Goal: Information Seeking & Learning: Find contact information

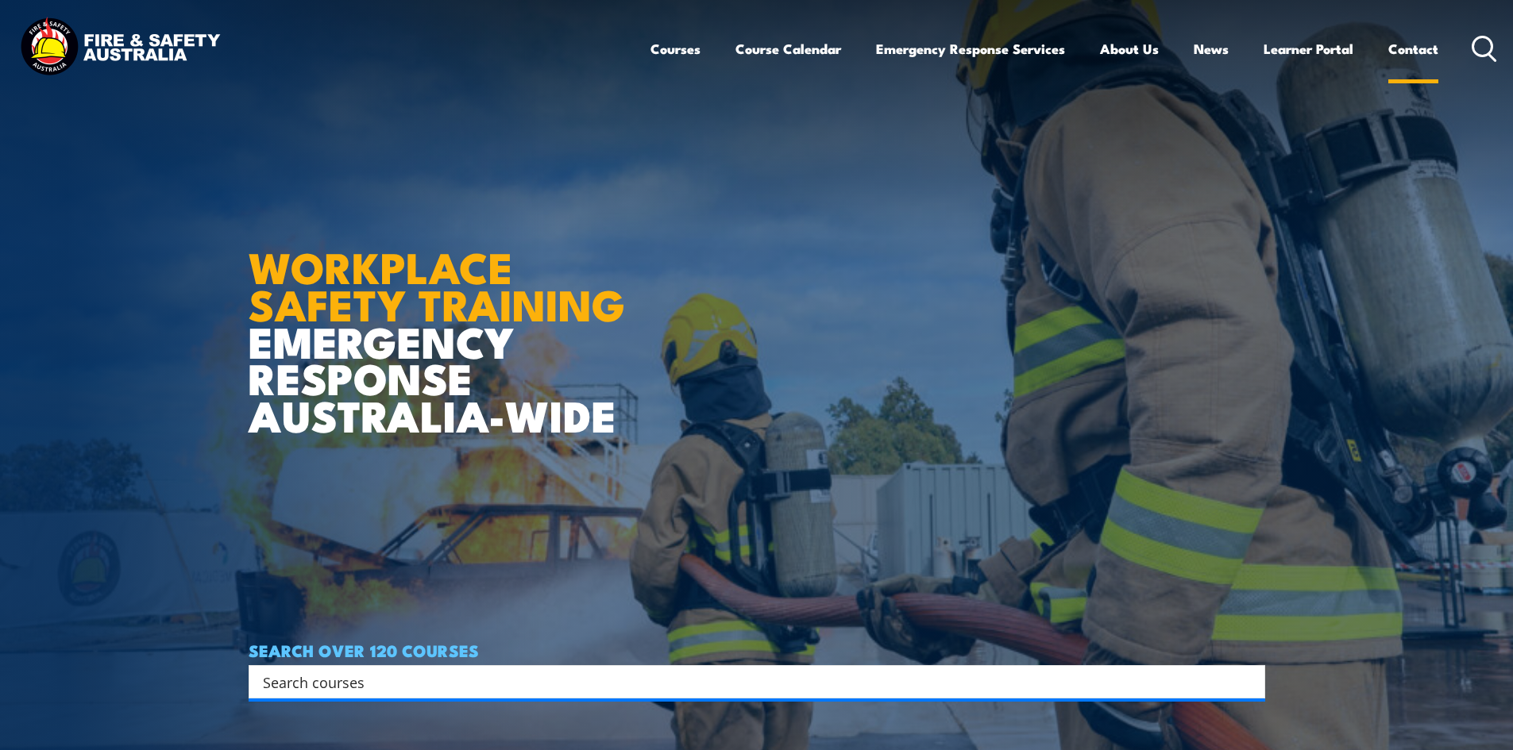
click at [1419, 51] on link "Contact" at bounding box center [1413, 49] width 50 height 42
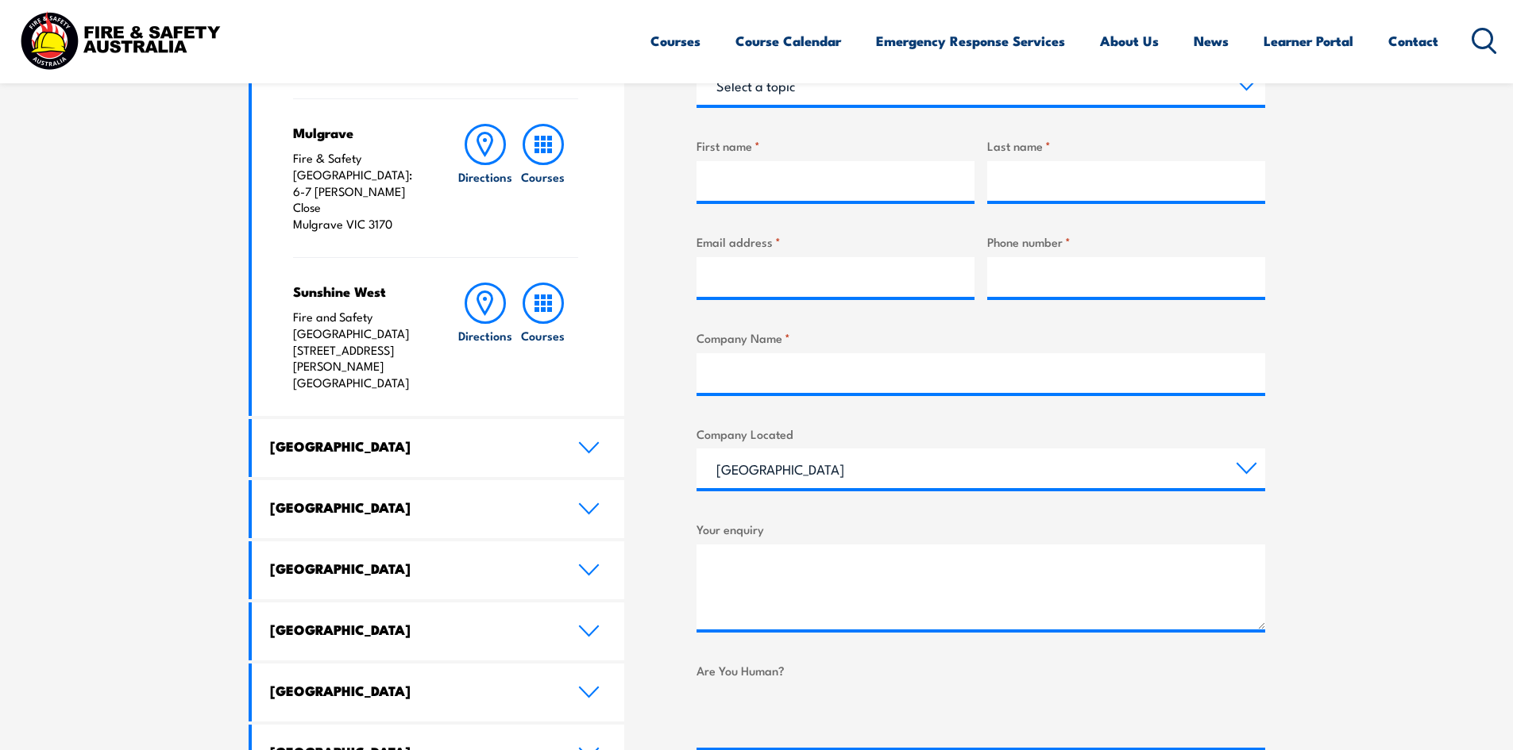
scroll to position [715, 0]
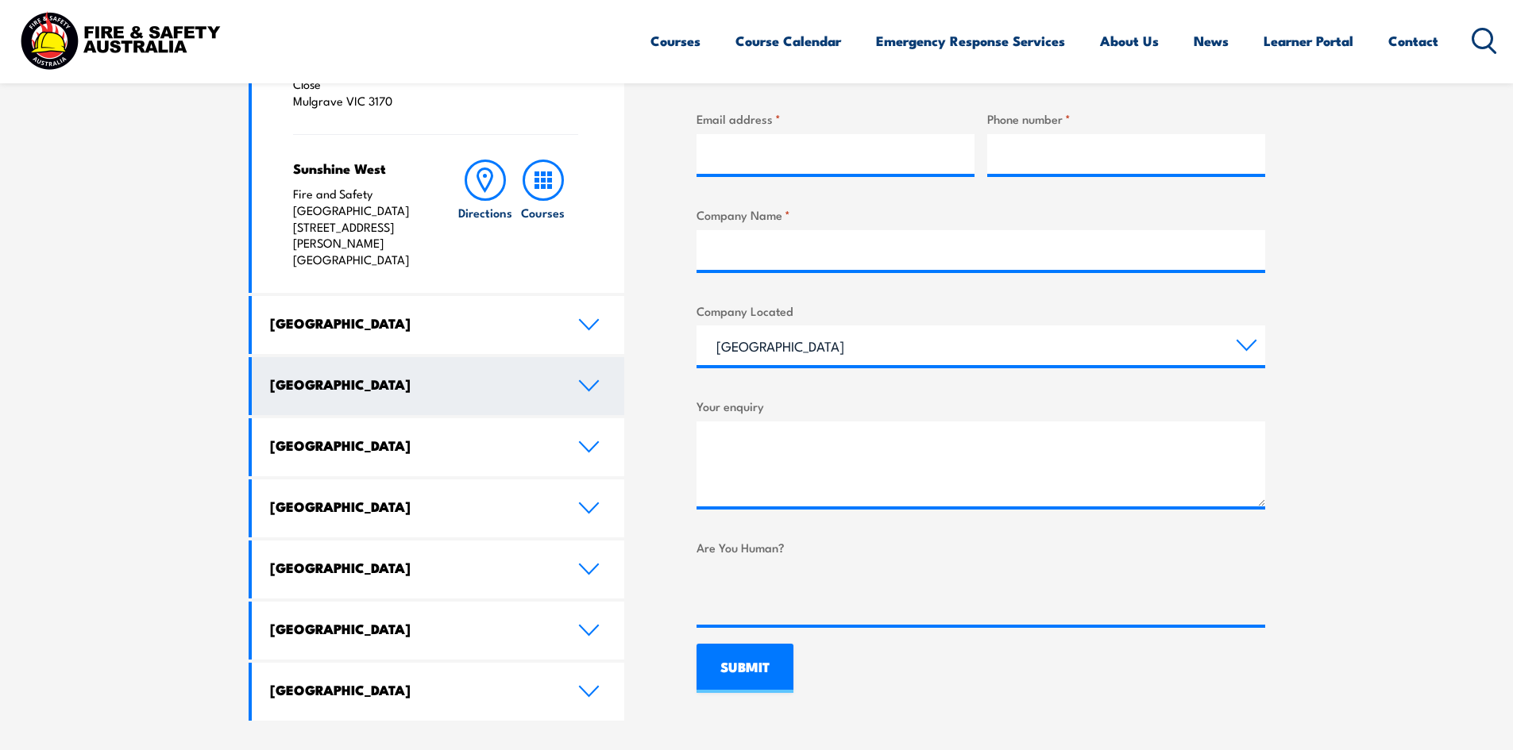
click at [592, 357] on link "[GEOGRAPHIC_DATA]" at bounding box center [438, 386] width 373 height 58
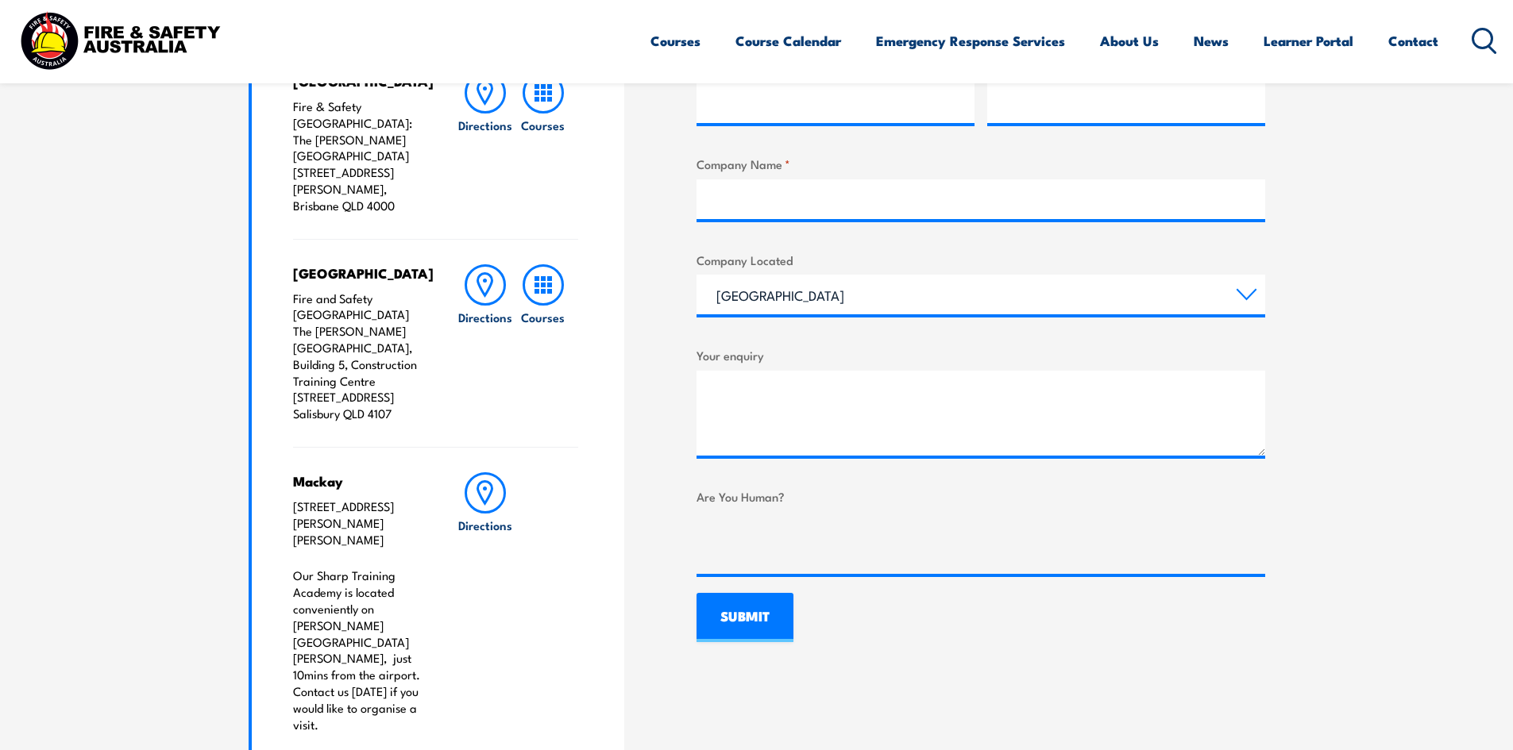
scroll to position [794, 0]
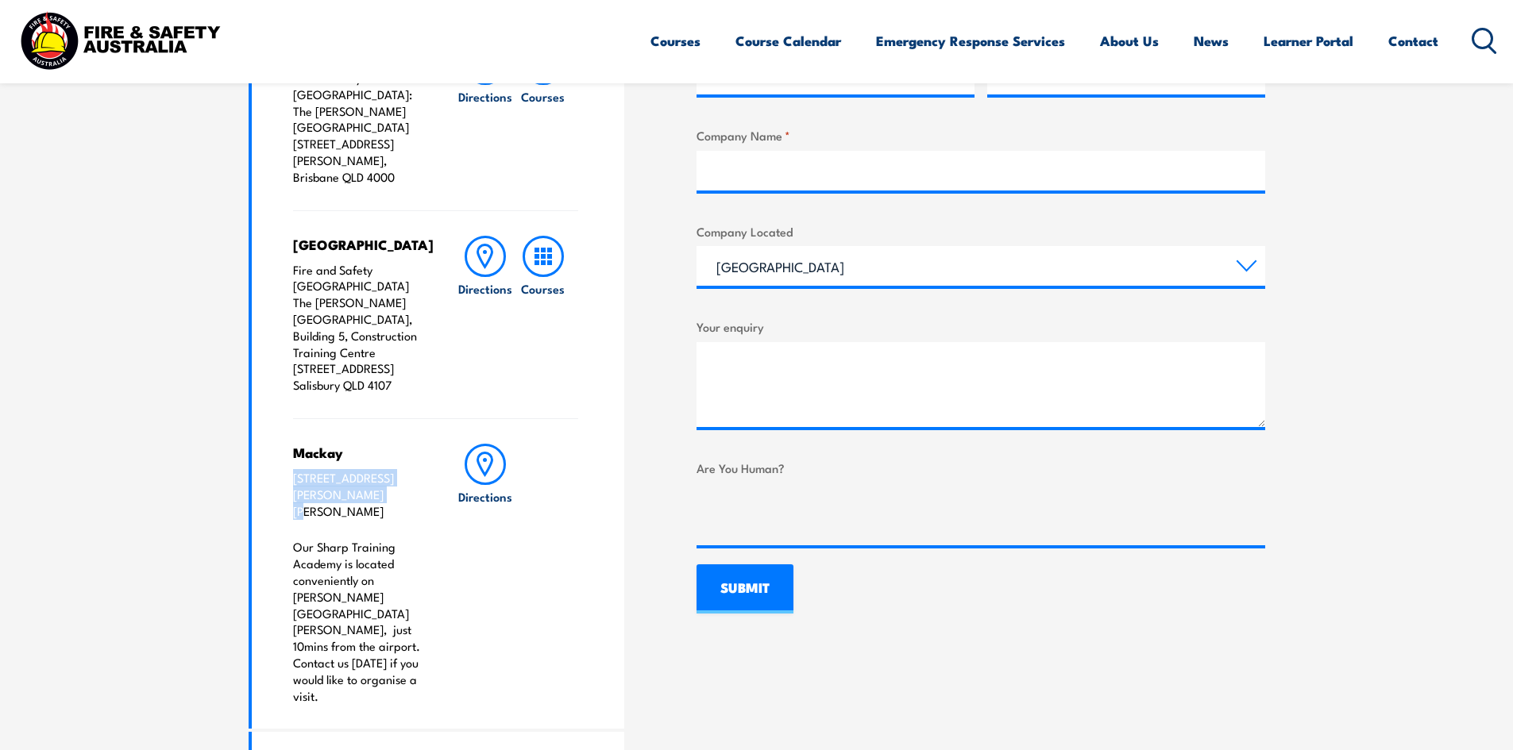
drag, startPoint x: 361, startPoint y: 463, endPoint x: 272, endPoint y: 447, distance: 90.3
click at [272, 447] on div "Brisbane City Fire & Safety [GEOGRAPHIC_DATA]: [GEOGRAPHIC_DATA][PERSON_NAME] […" at bounding box center [438, 373] width 373 height 711
copy p "[STREET_ADDRESS][PERSON_NAME][PERSON_NAME]"
